Goal: Transaction & Acquisition: Purchase product/service

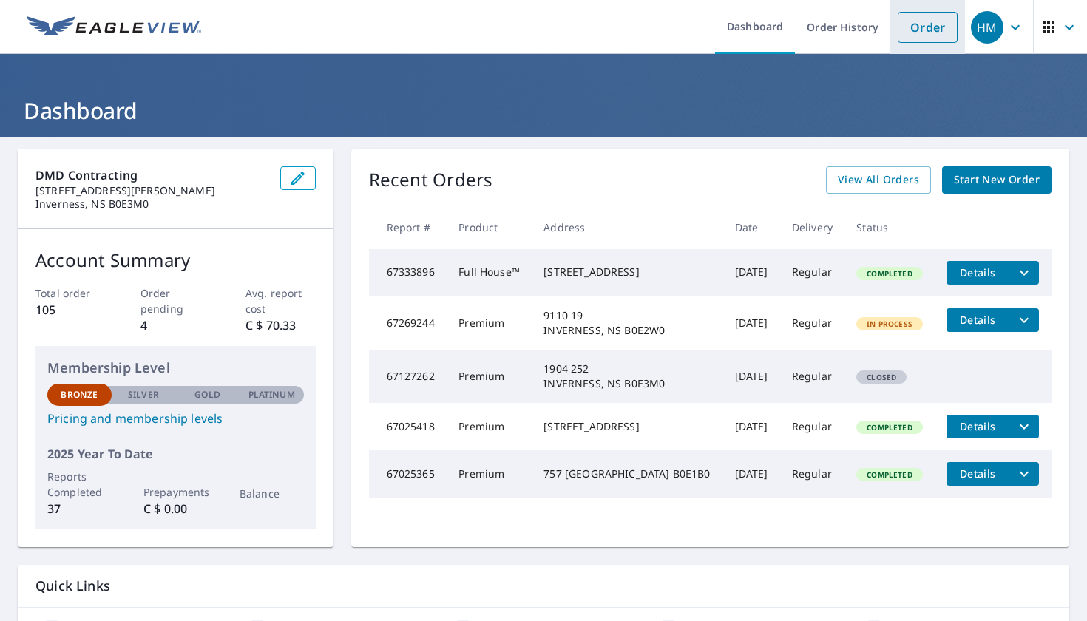
click at [930, 33] on link "Order" at bounding box center [928, 27] width 60 height 31
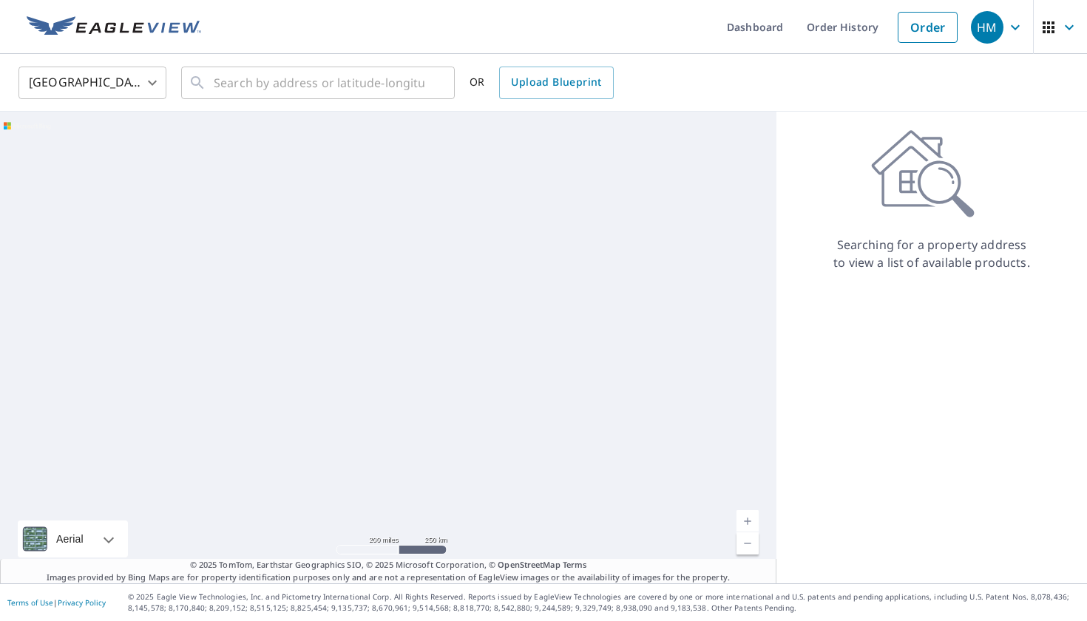
click at [92, 75] on body "HM HM Dashboard Order History Order HM United States US ​ ​ OR Upload Blueprint…" at bounding box center [543, 310] width 1087 height 621
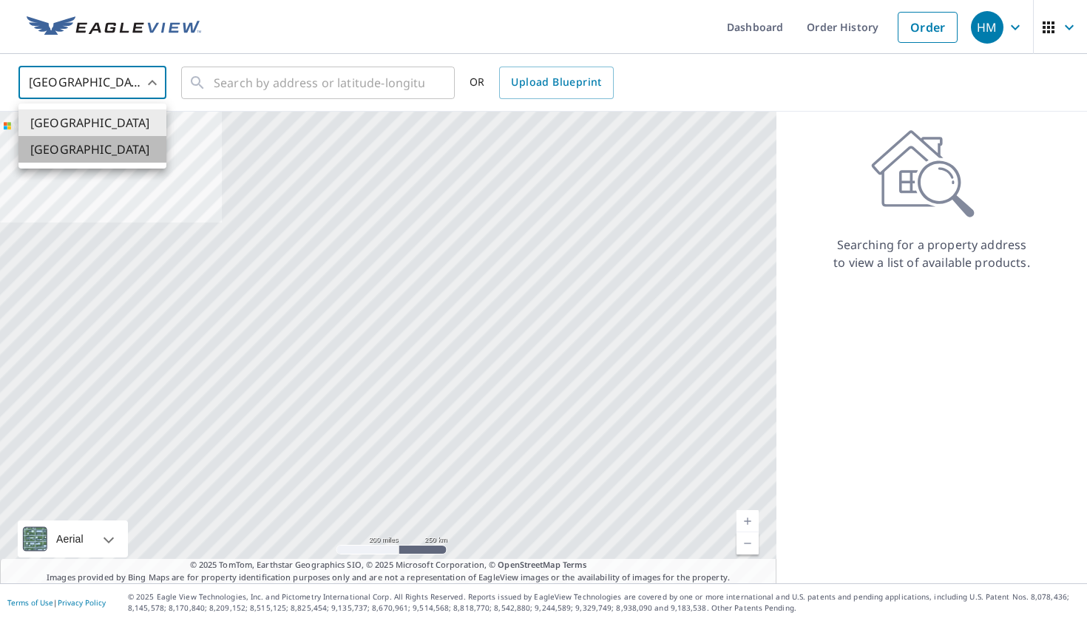
click at [92, 146] on li "[GEOGRAPHIC_DATA]" at bounding box center [92, 149] width 148 height 27
type input "CA"
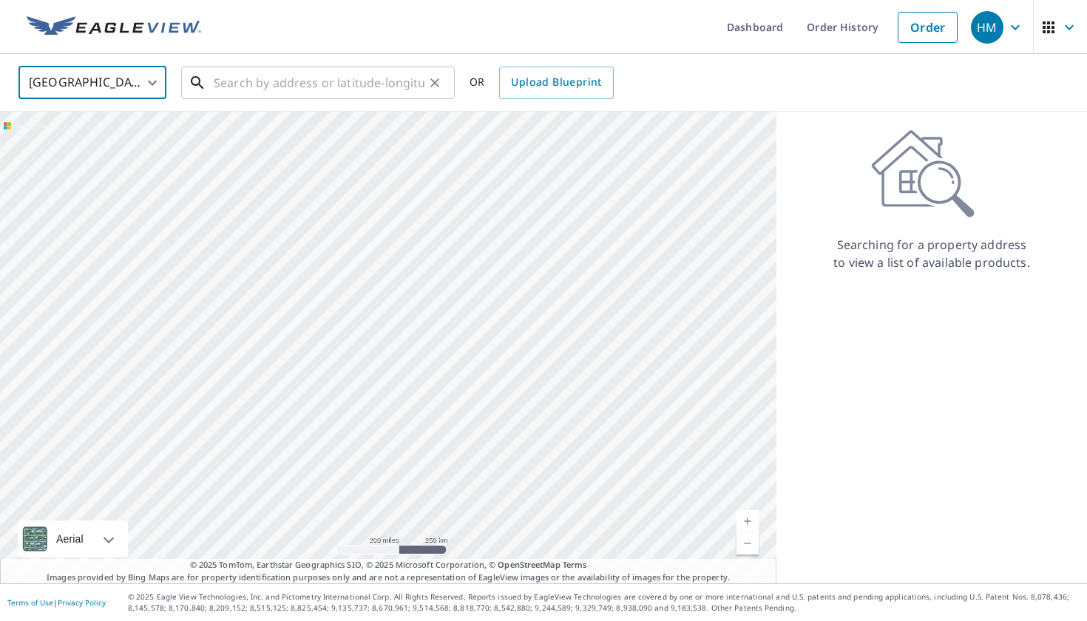
click at [237, 78] on input "text" at bounding box center [319, 82] width 211 height 41
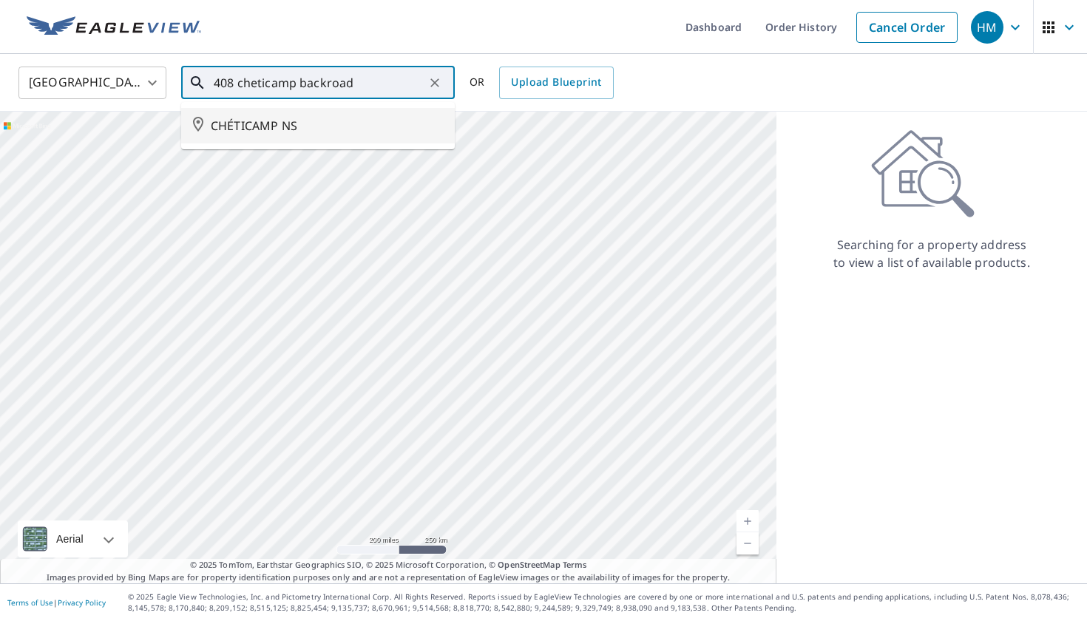
click at [260, 118] on span "CHÉTICAMP NS" at bounding box center [327, 126] width 232 height 18
type input "CHÉTICAMP NS"
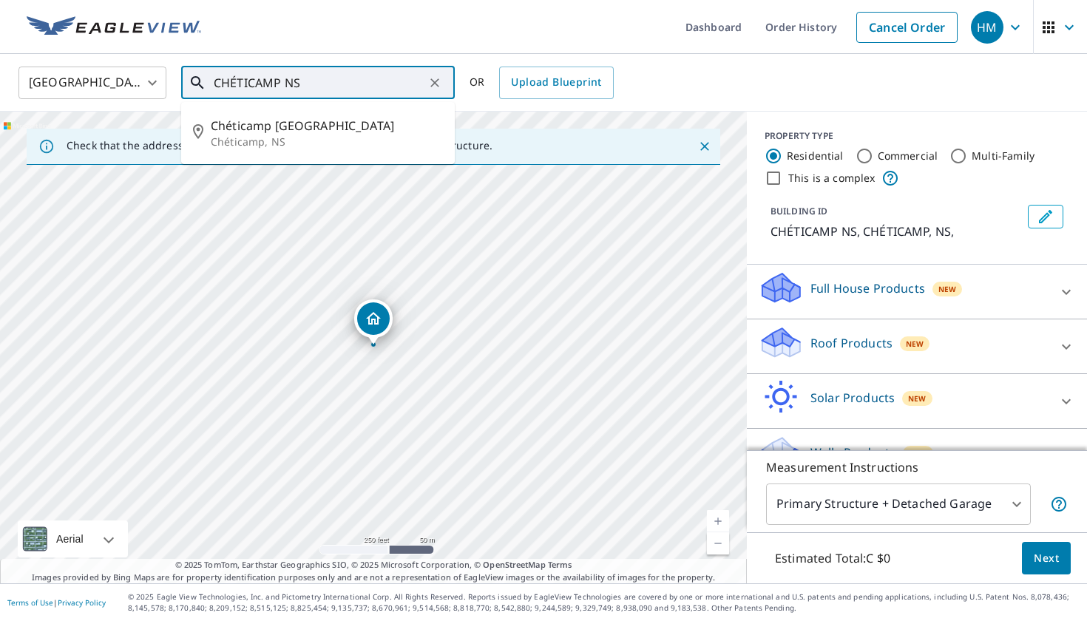
drag, startPoint x: 309, startPoint y: 81, endPoint x: 184, endPoint y: 76, distance: 125.0
click at [184, 76] on div "CHÉTICAMP NS ​" at bounding box center [318, 83] width 274 height 33
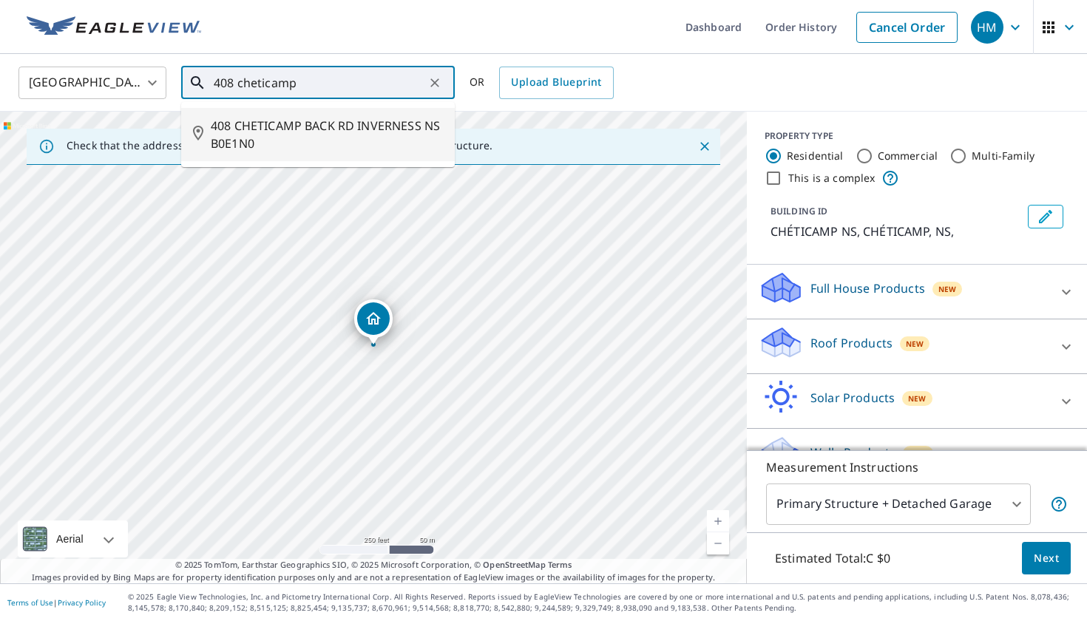
click at [244, 131] on span "408 CHETICAMP BACK RD INVERNESS NS B0E1N0" at bounding box center [327, 134] width 232 height 35
type input "408 CHETICAMP BACK RD INVERNESS NS B0E1N0"
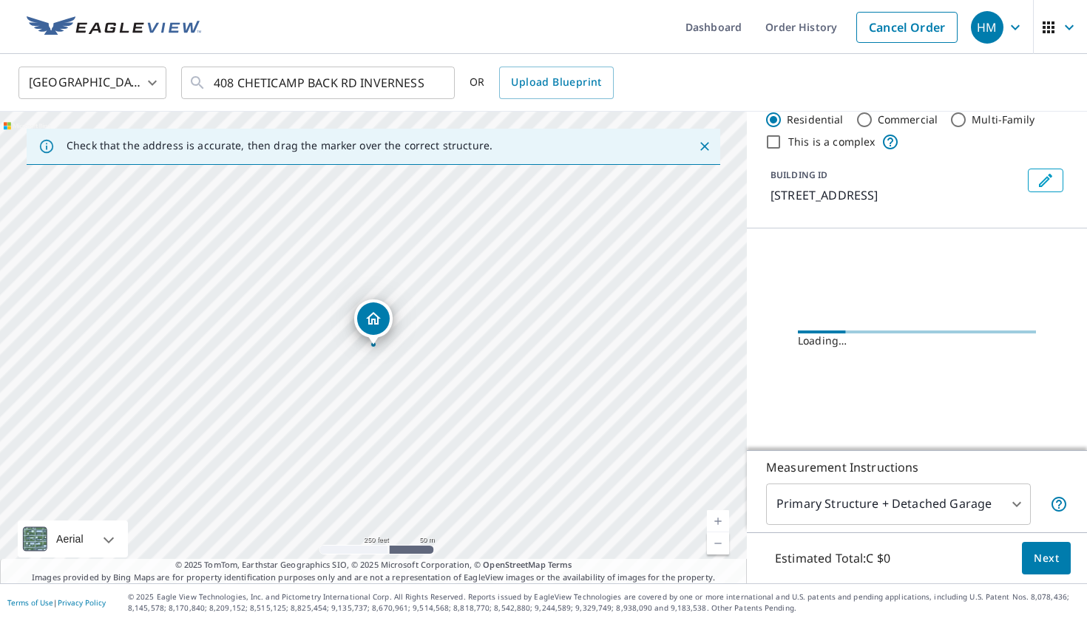
scroll to position [54, 0]
click at [701, 141] on icon "Close" at bounding box center [704, 146] width 15 height 15
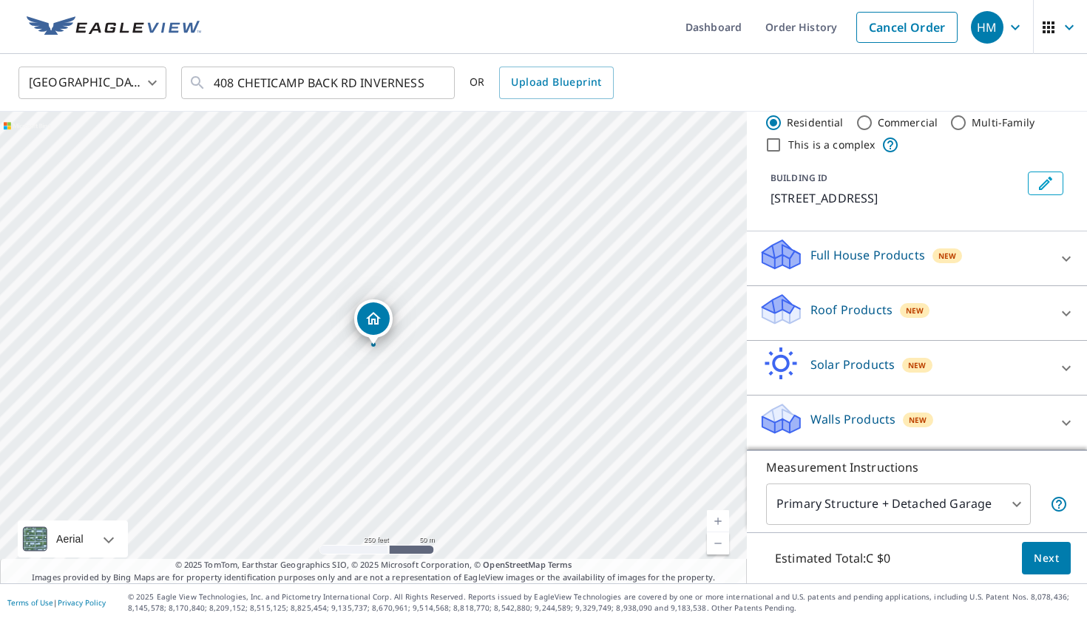
scroll to position [51, 0]
click at [864, 315] on p "Roof Products" at bounding box center [851, 310] width 82 height 18
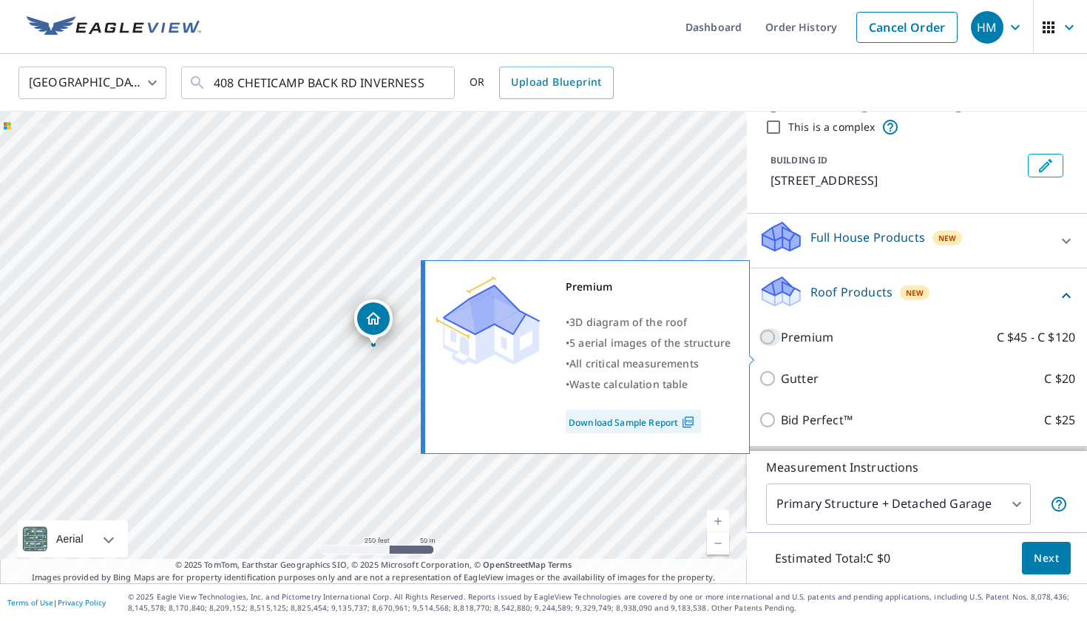
click at [761, 346] on input "Premium C $45 - C $120" at bounding box center [770, 337] width 22 height 18
checkbox input "true"
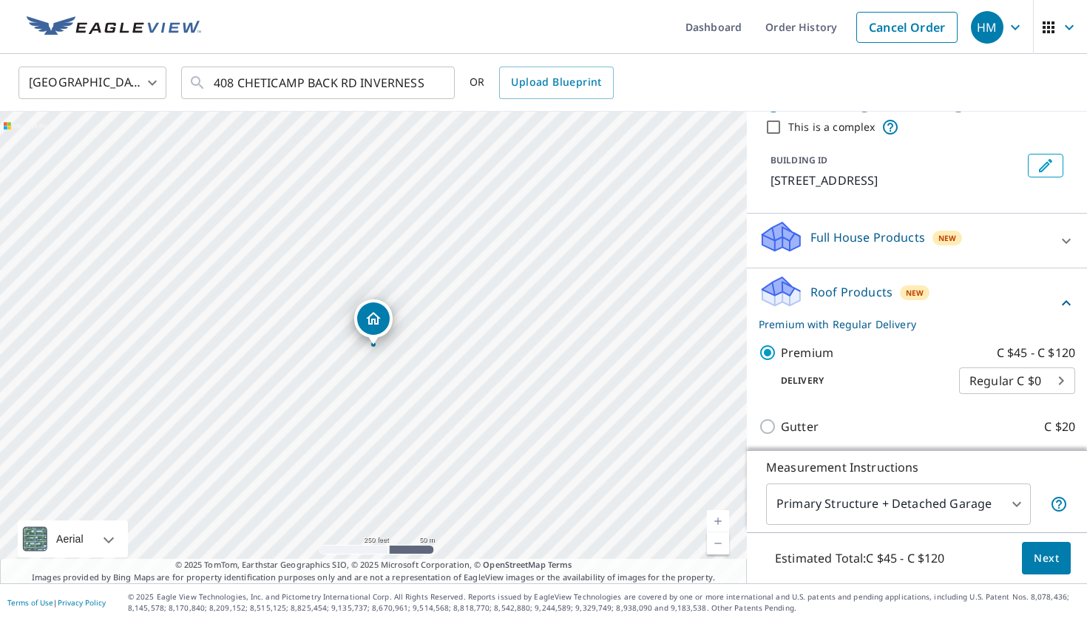
click at [1048, 561] on span "Next" at bounding box center [1046, 558] width 25 height 18
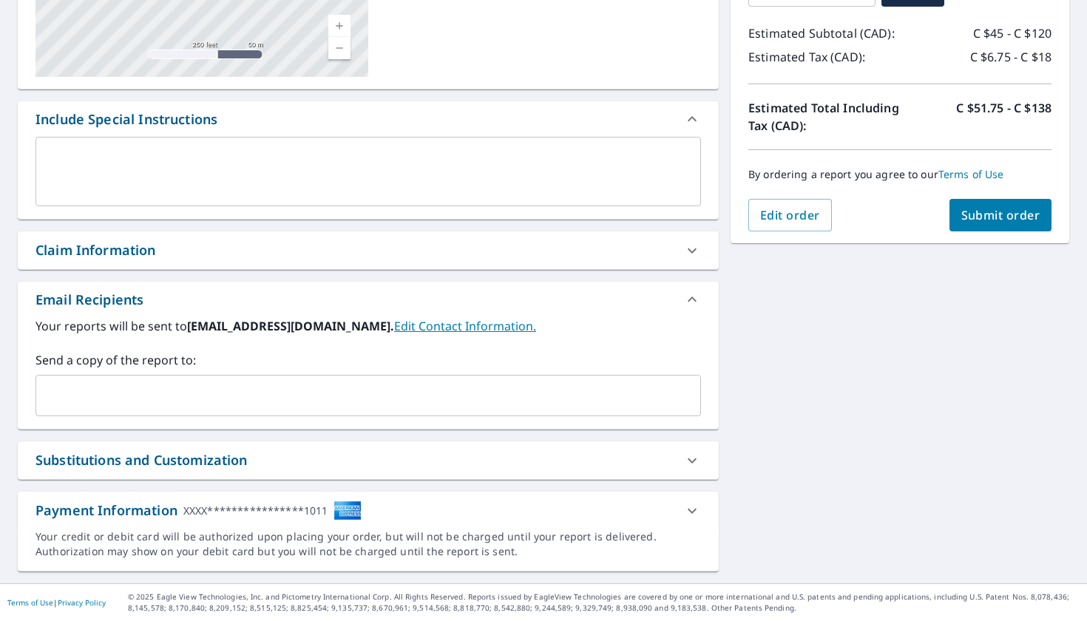
scroll to position [305, 0]
click at [515, 506] on div "**********" at bounding box center [354, 511] width 639 height 20
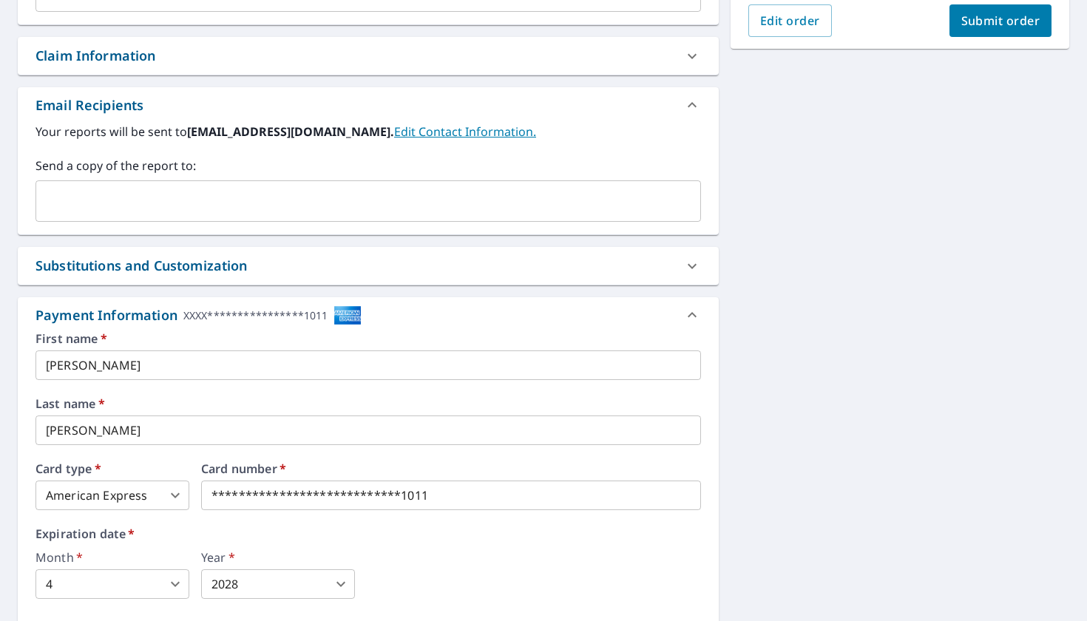
scroll to position [506, 0]
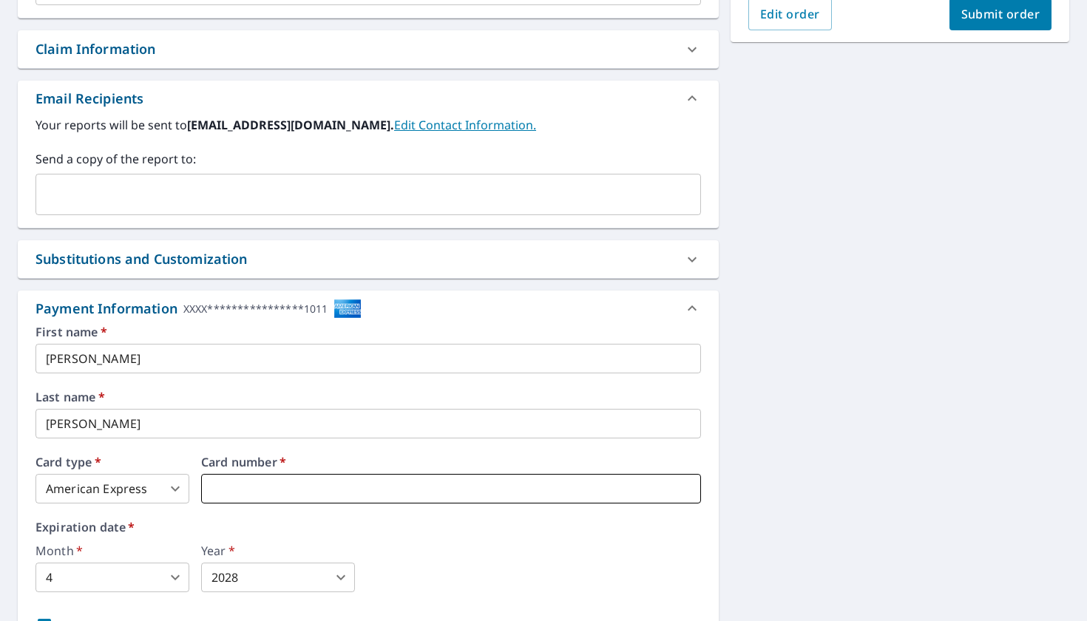
click at [470, 503] on iframe at bounding box center [451, 489] width 500 height 30
click at [997, 13] on span "Submit order" at bounding box center [1000, 14] width 79 height 16
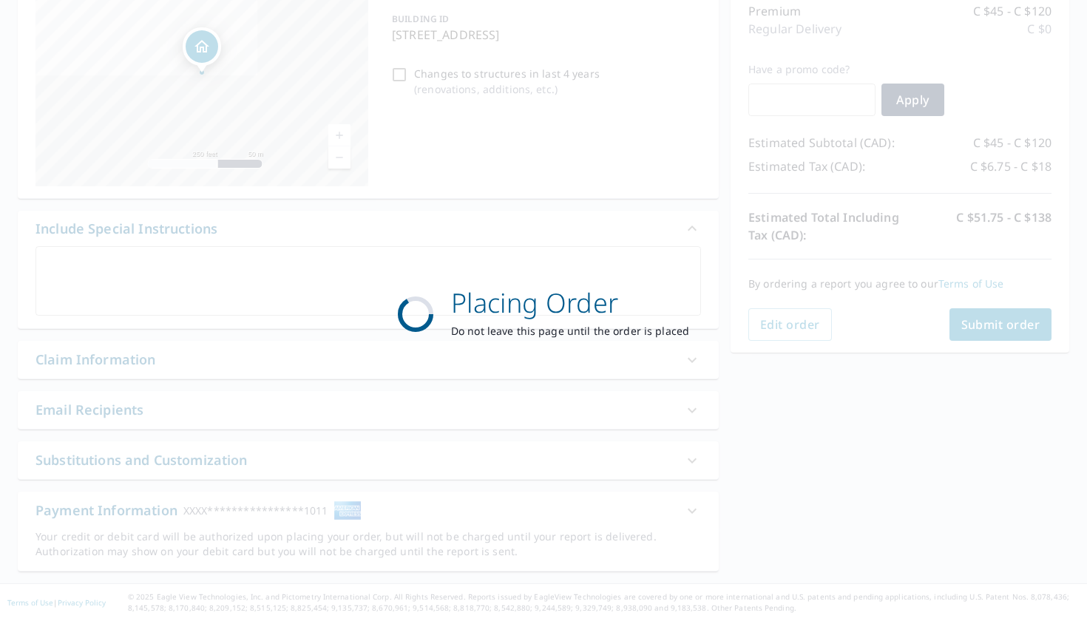
scroll to position [196, 0]
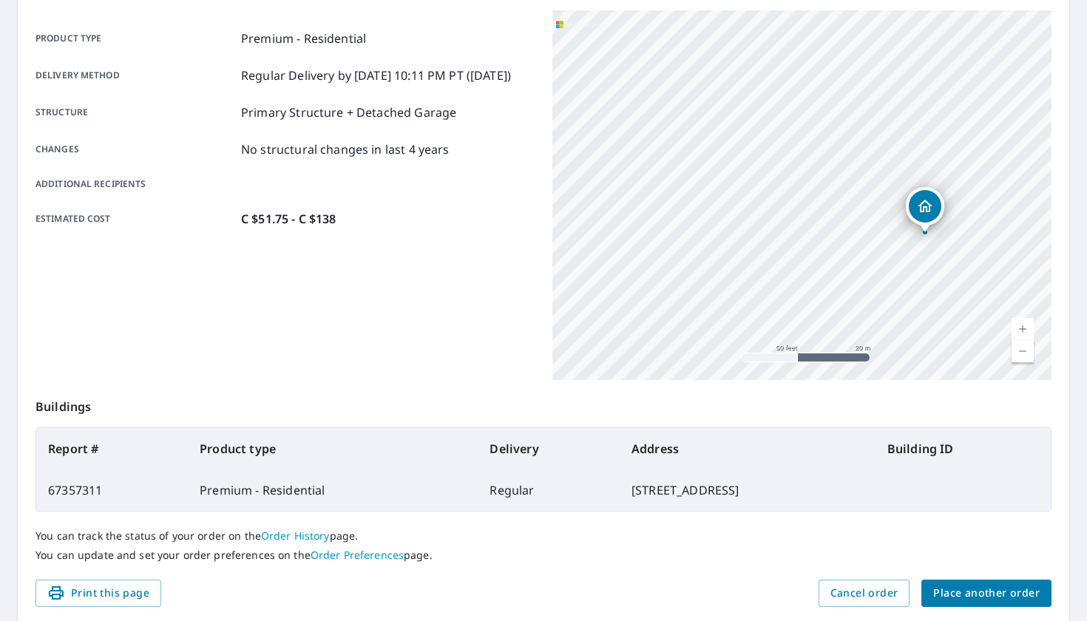
click at [965, 592] on span "Place another order" at bounding box center [986, 593] width 106 height 18
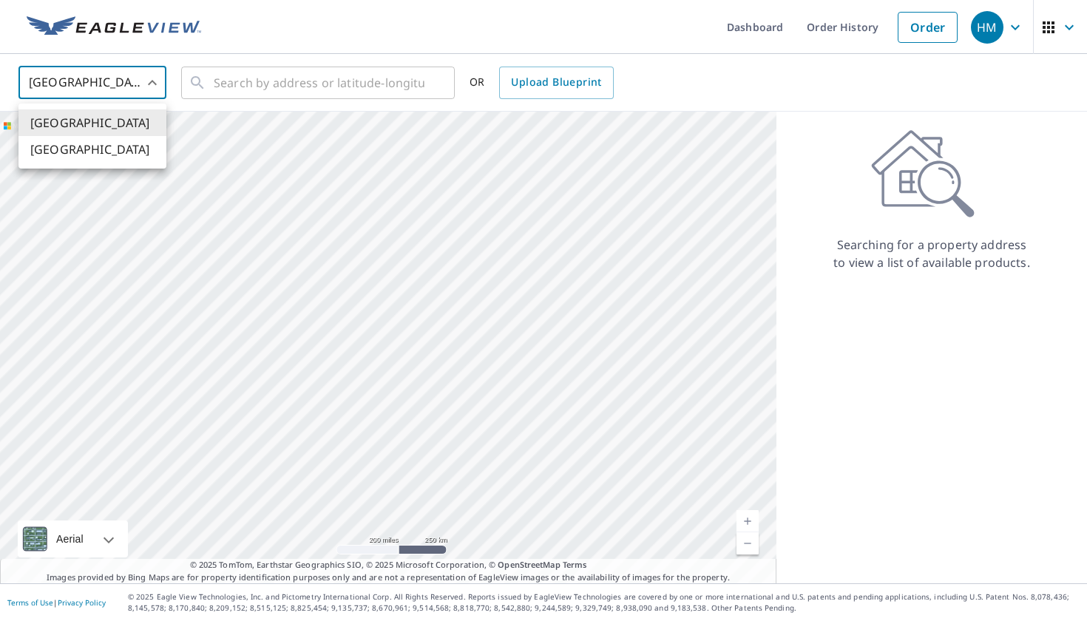
click at [124, 67] on body "HM HM Dashboard Order History Order HM United States US ​ ​ OR Upload Blueprint…" at bounding box center [543, 310] width 1087 height 621
click at [111, 144] on li "[GEOGRAPHIC_DATA]" at bounding box center [92, 149] width 148 height 27
type input "CA"
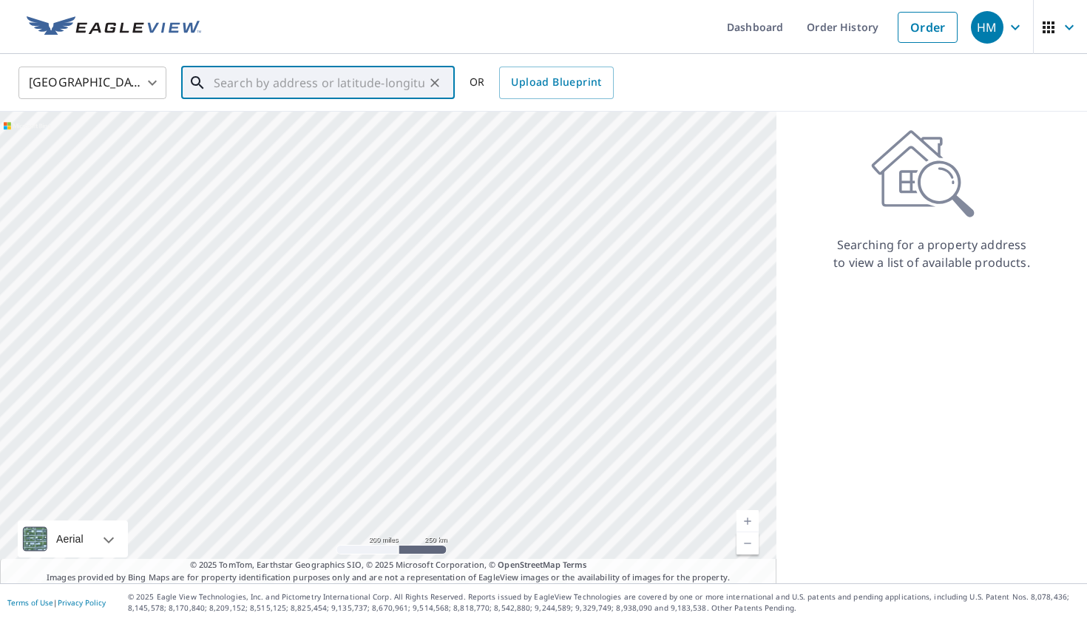
click at [263, 85] on input "text" at bounding box center [319, 82] width 211 height 41
click at [390, 118] on span "[STREET_ADDRESS]" at bounding box center [327, 126] width 232 height 18
type input "[STREET_ADDRESS]"
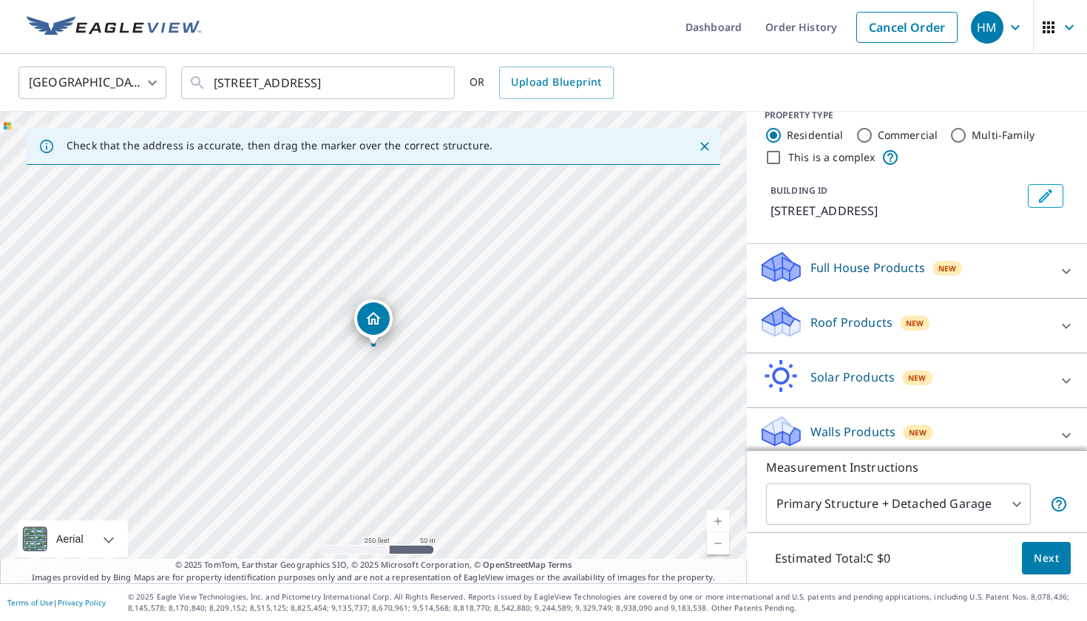
scroll to position [21, 0]
click at [926, 310] on div "Roof Products New" at bounding box center [904, 325] width 290 height 42
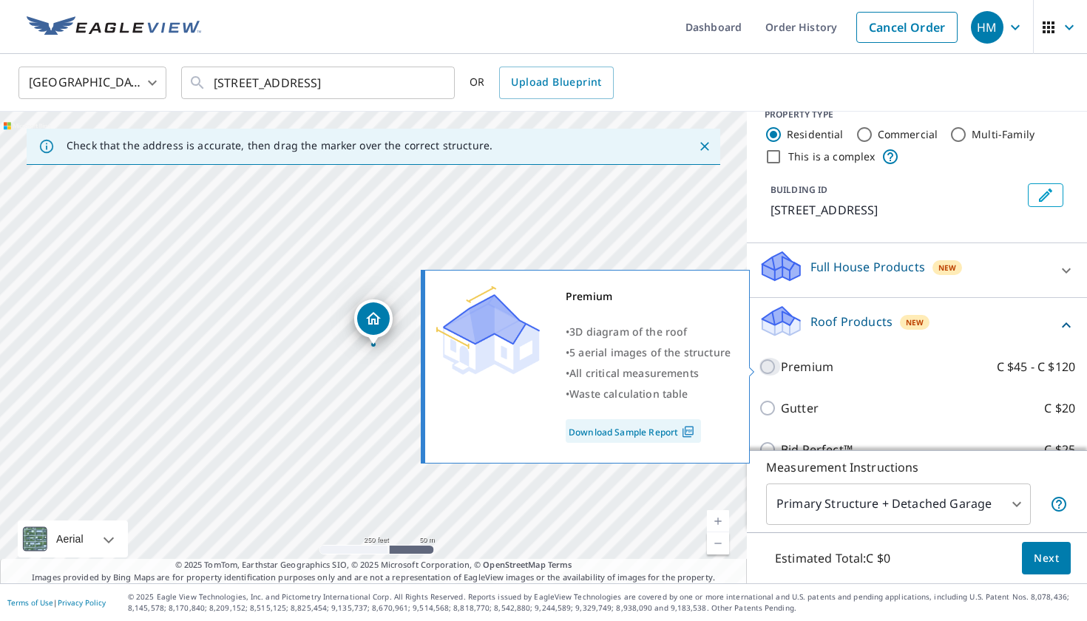
click at [770, 364] on input "Premium C $45 - C $120" at bounding box center [770, 367] width 22 height 18
checkbox input "true"
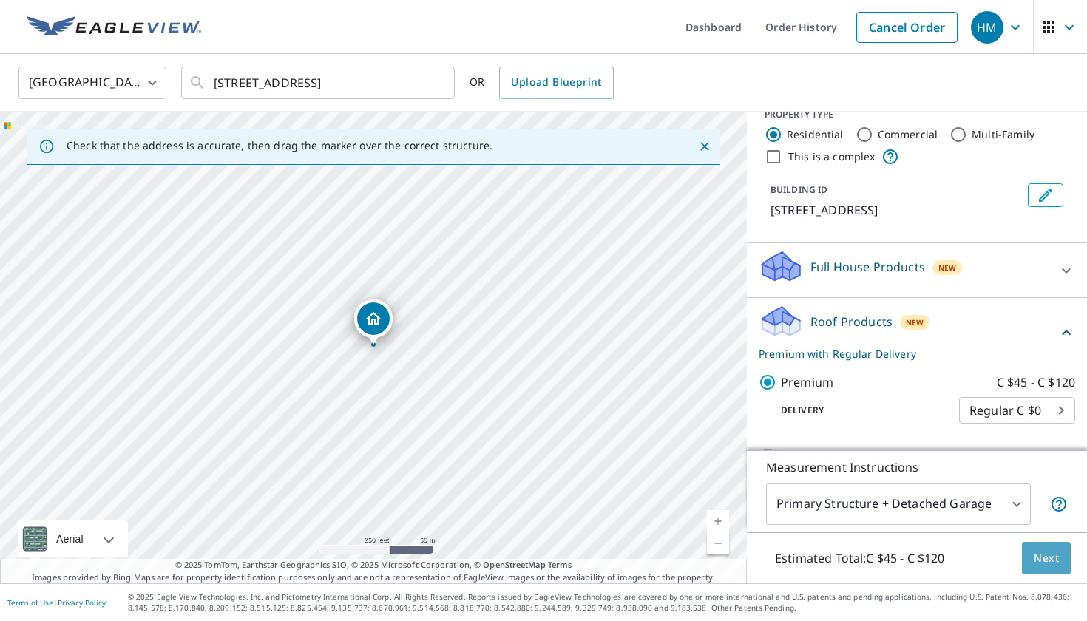
click at [1057, 563] on span "Next" at bounding box center [1046, 558] width 25 height 18
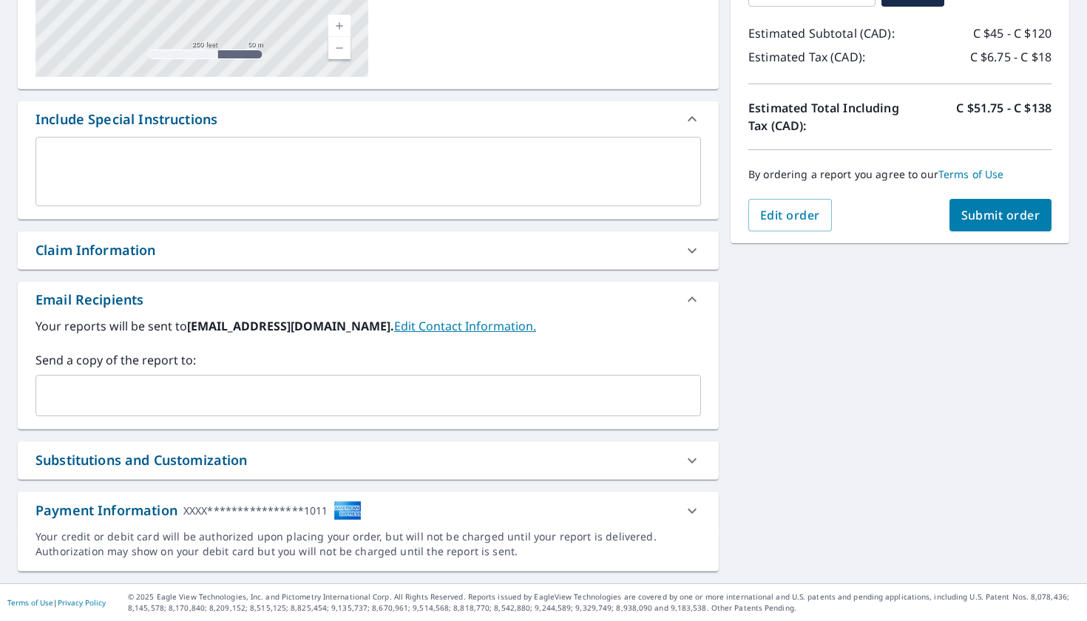
click at [505, 500] on div "**********" at bounding box center [368, 511] width 701 height 38
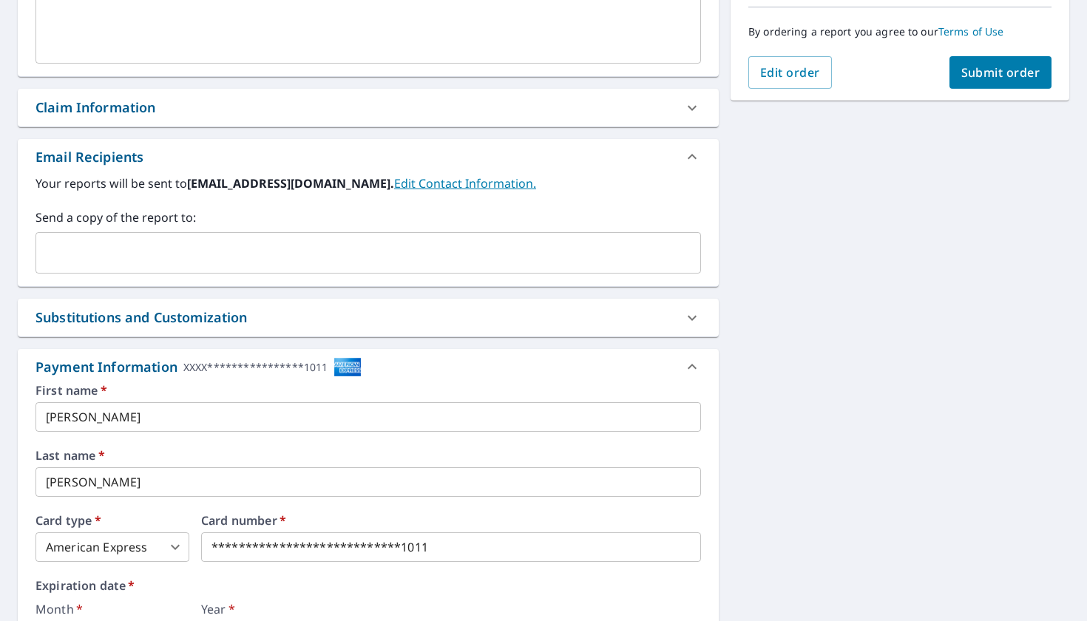
scroll to position [519, 0]
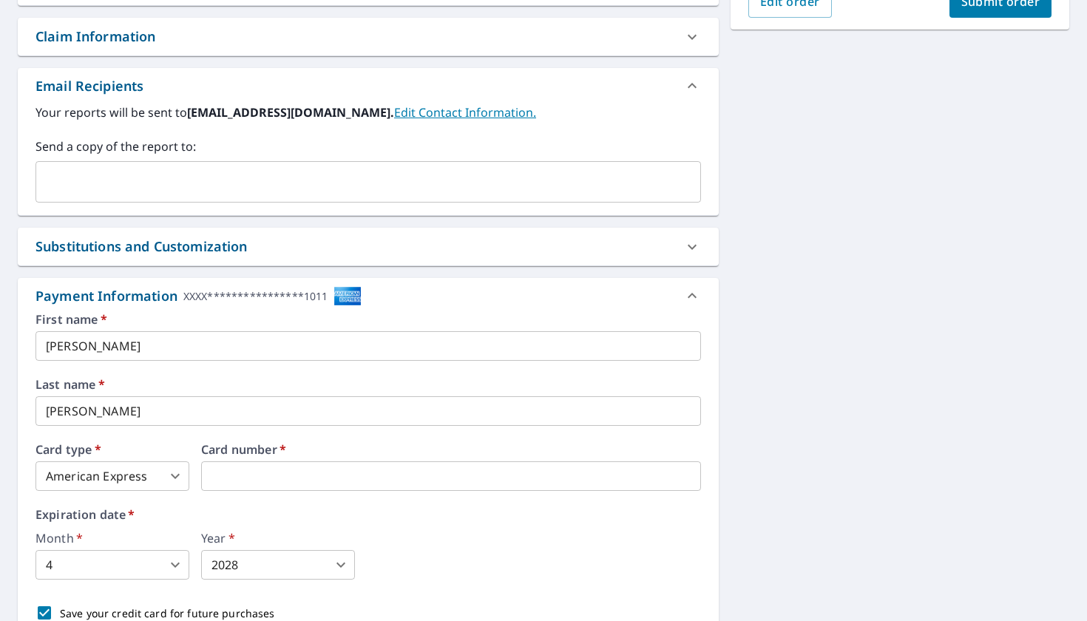
click at [1001, 11] on button "Submit order" at bounding box center [1000, 1] width 103 height 33
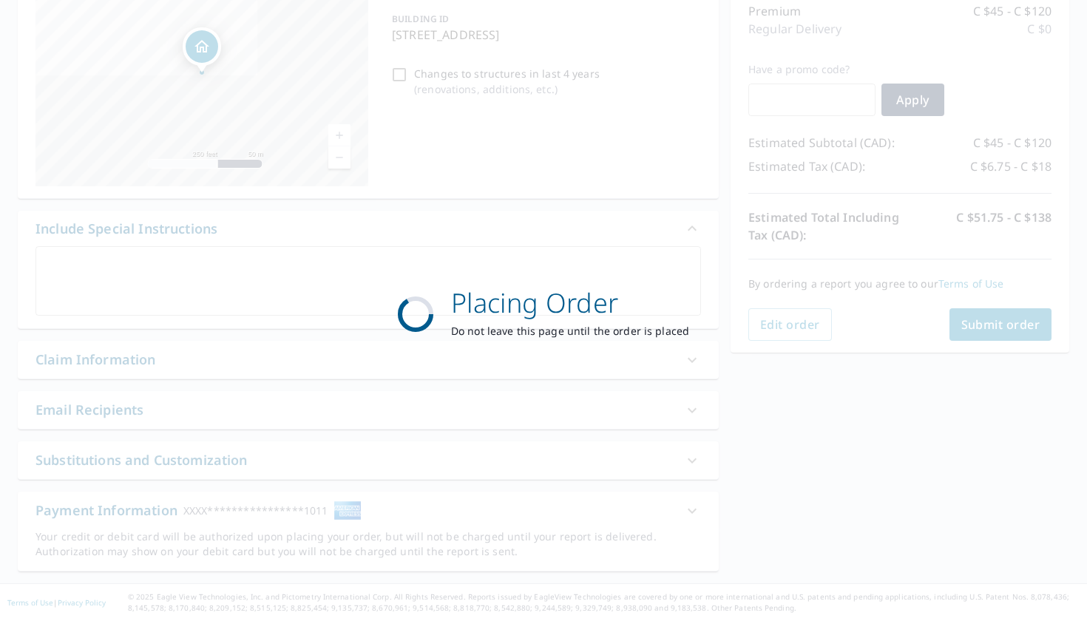
scroll to position [196, 0]
